Goal: Task Accomplishment & Management: Use online tool/utility

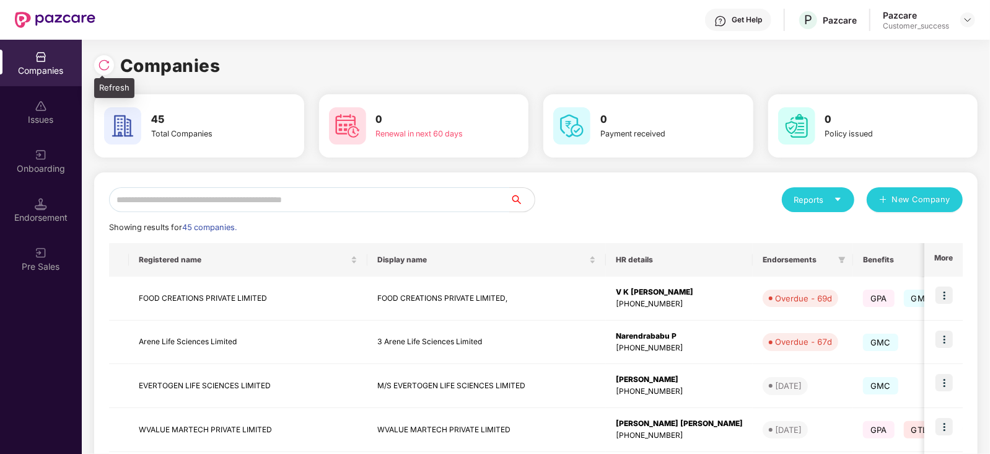
click at [103, 64] on img at bounding box center [104, 65] width 12 height 12
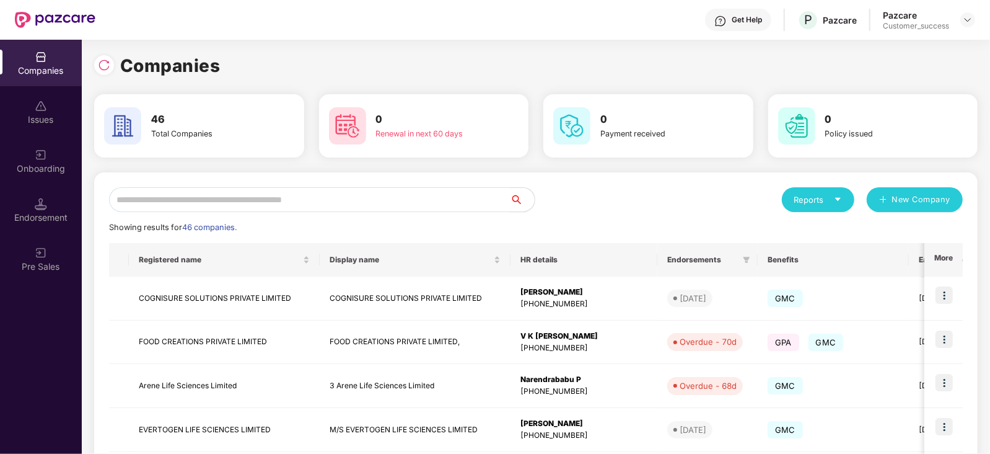
click at [839, 193] on div "Reports" at bounding box center [819, 199] width 48 height 12
click at [893, 232] on img at bounding box center [892, 231] width 12 height 12
click at [820, 193] on div "Reports" at bounding box center [819, 199] width 48 height 12
click at [806, 226] on div "Companies" at bounding box center [812, 232] width 45 height 14
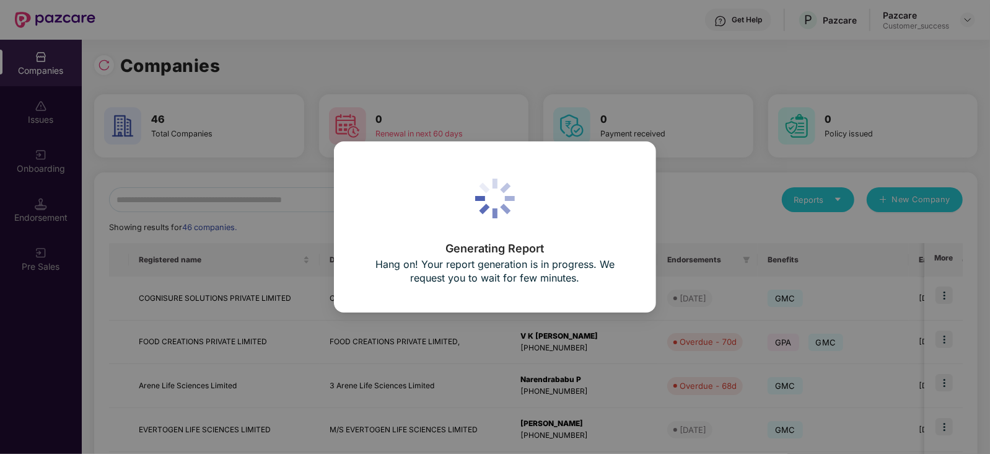
click at [365, 58] on div "Generating Report Hang on! Your report generation is in progress. We request yo…" at bounding box center [495, 227] width 990 height 454
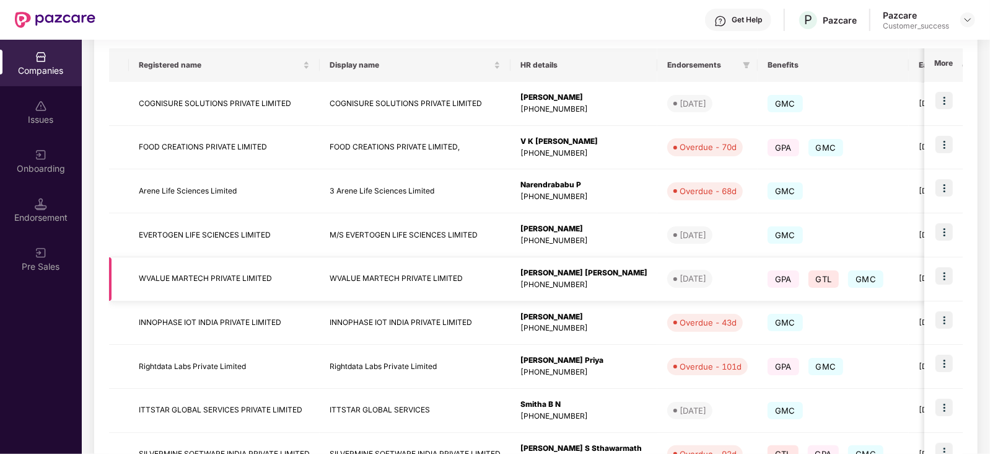
scroll to position [194, 0]
